Goal: Information Seeking & Learning: Learn about a topic

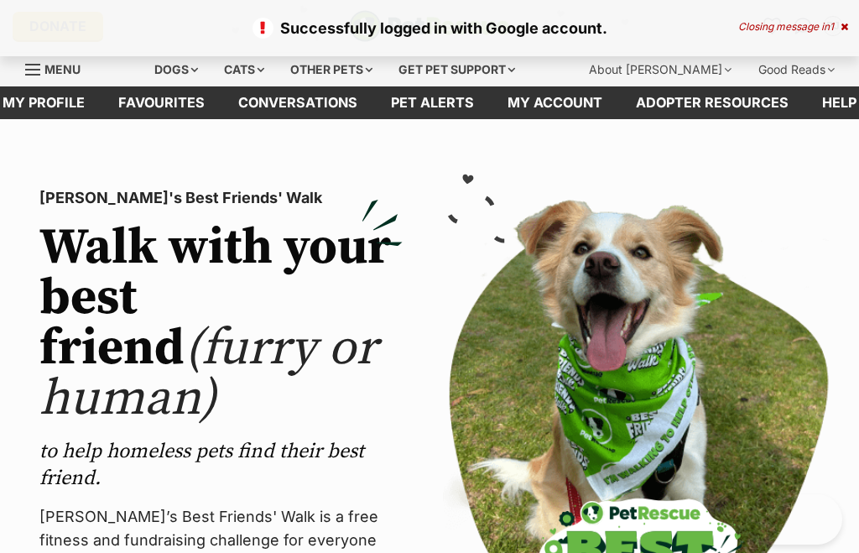
click at [184, 64] on div "Dogs" at bounding box center [176, 70] width 67 height 34
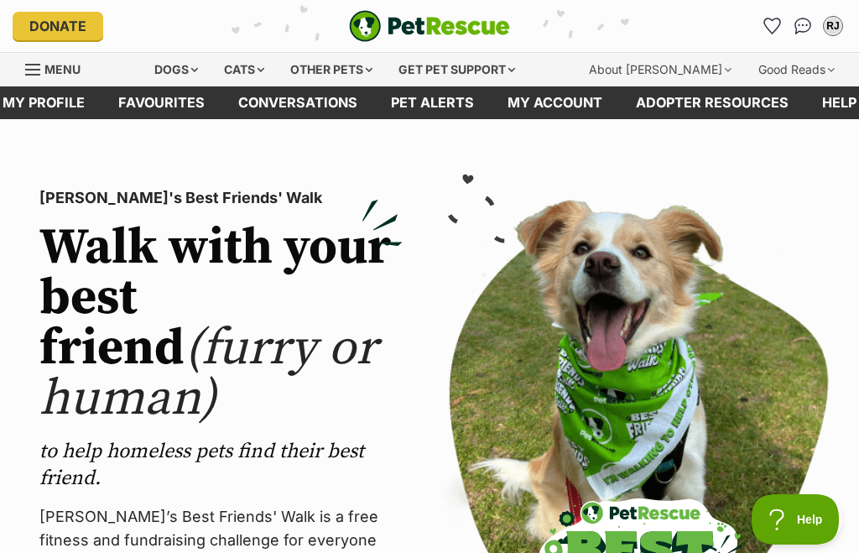
click at [189, 83] on div "Dogs" at bounding box center [176, 70] width 67 height 34
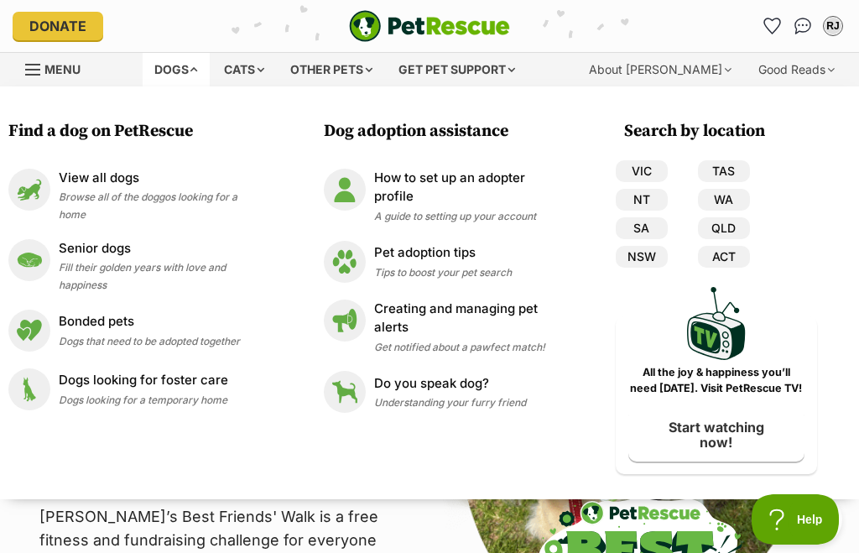
click at [204, 173] on p "View all dogs" at bounding box center [162, 178] width 206 height 19
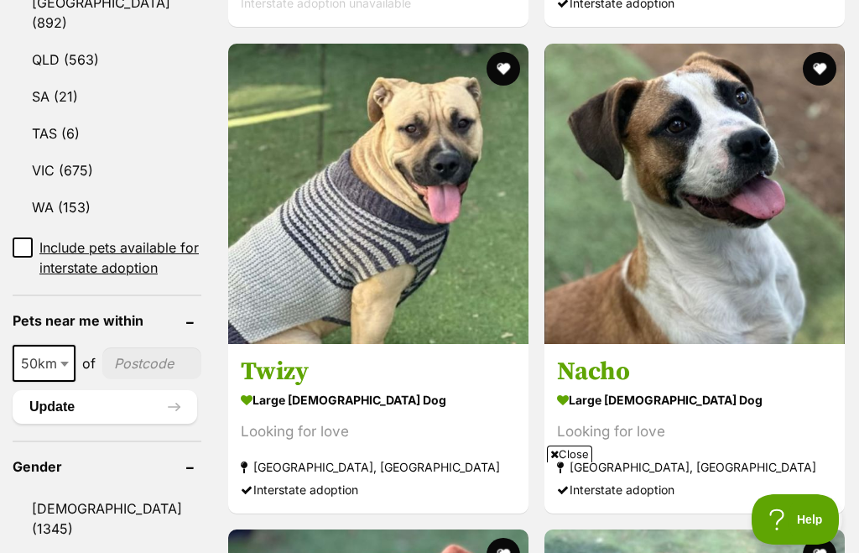
scroll to position [1045, 0]
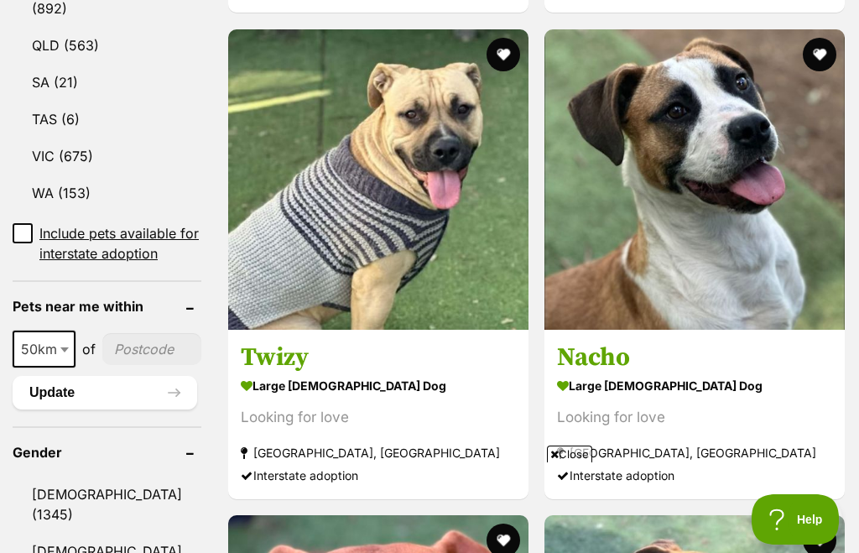
click at [62, 367] on span at bounding box center [66, 348] width 17 height 37
select select "100"
click at [138, 365] on input"] "postcode" at bounding box center [154, 349] width 93 height 32
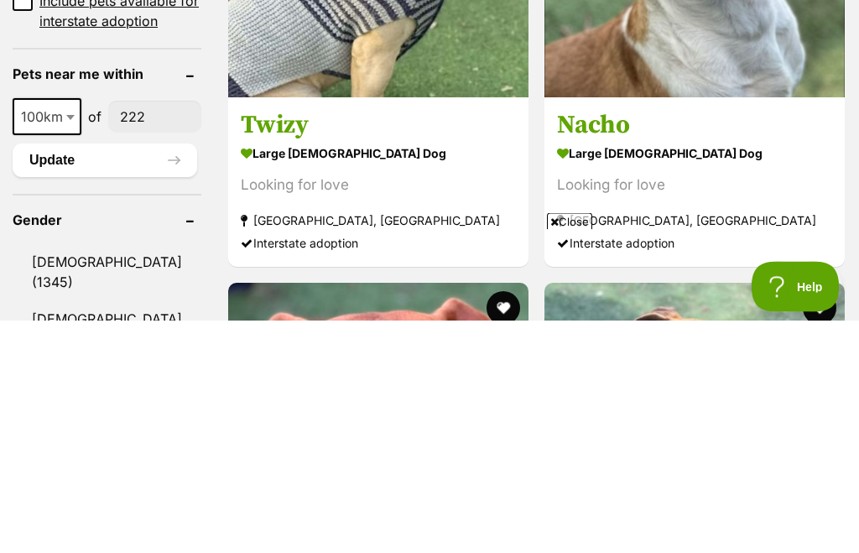
scroll to position [0, 0]
type input"] "2221"
click at [109, 376] on button "Update" at bounding box center [105, 393] width 184 height 34
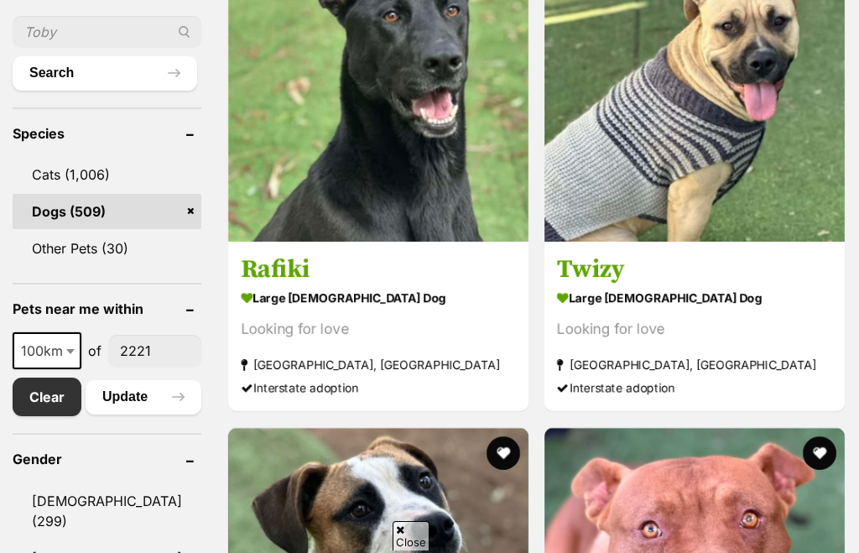
scroll to position [652, 0]
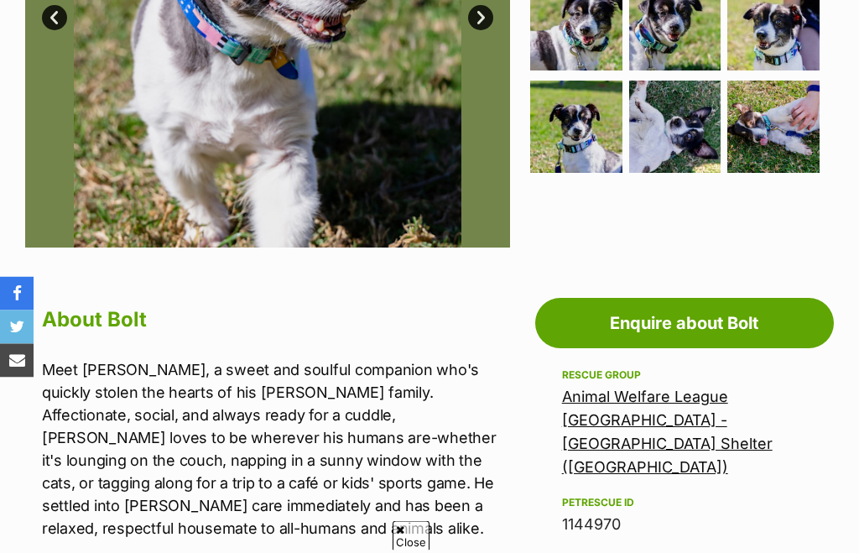
scroll to position [589, 0]
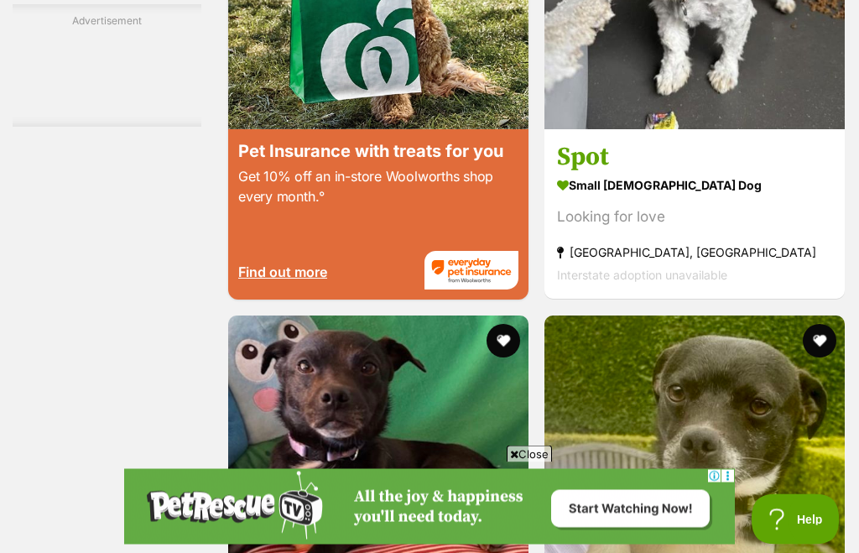
scroll to position [3310, 0]
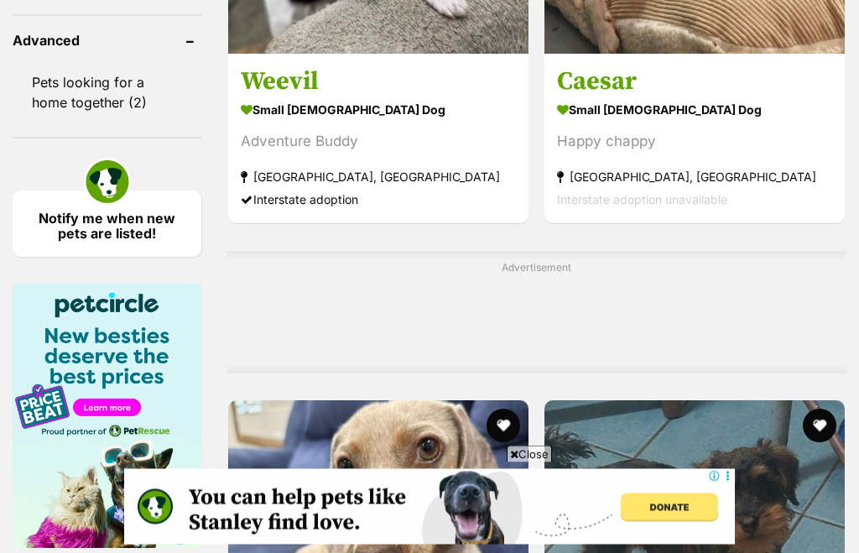
scroll to position [1948, 0]
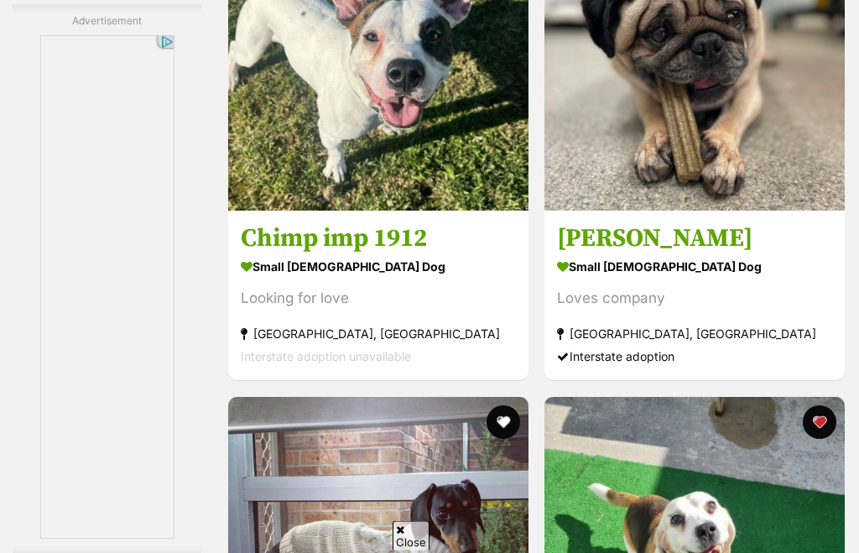
scroll to position [2942, 0]
